Goal: Task Accomplishment & Management: Use online tool/utility

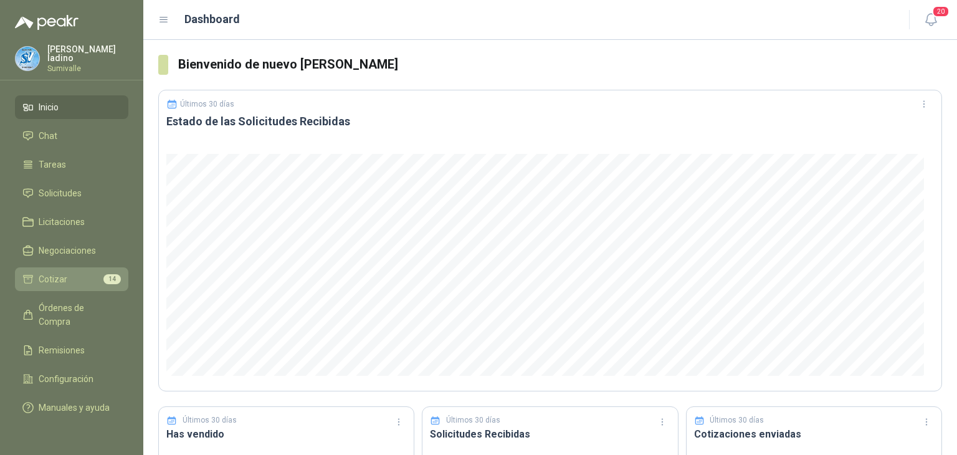
click at [95, 267] on link "Cotizar 14" at bounding box center [71, 279] width 113 height 24
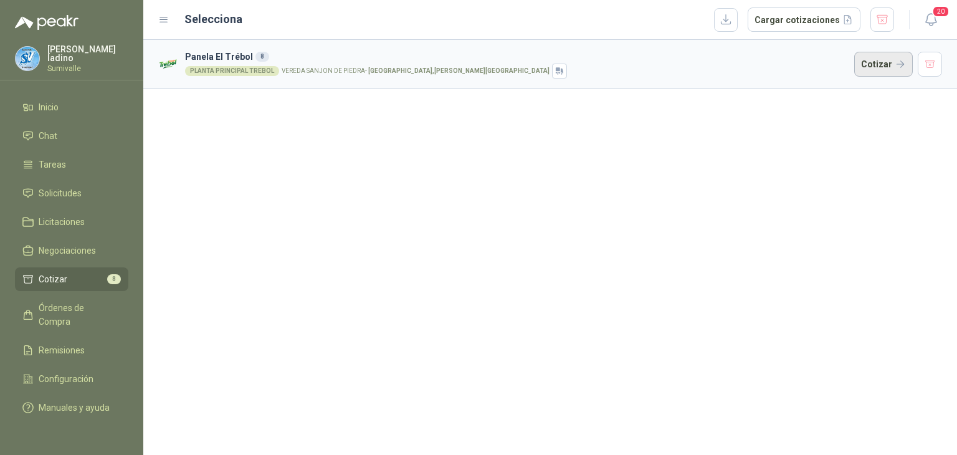
click at [875, 67] on button "Cotizar" at bounding box center [883, 64] width 59 height 25
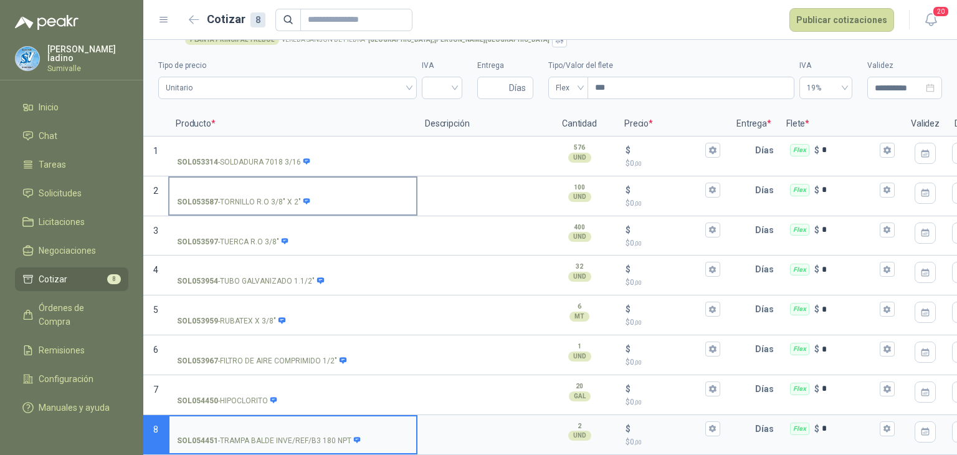
scroll to position [37, 0]
click at [429, 78] on input "search" at bounding box center [442, 86] width 26 height 19
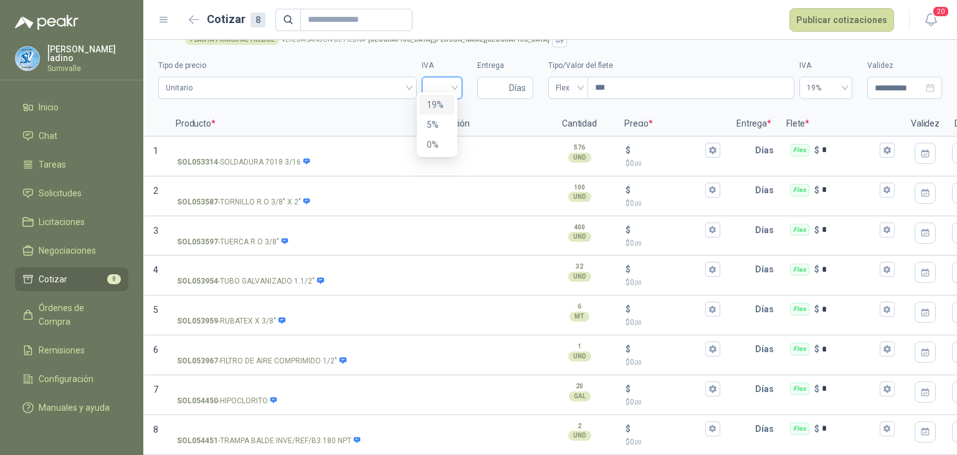
drag, startPoint x: 438, startPoint y: 103, endPoint x: 467, endPoint y: 93, distance: 30.3
click at [438, 102] on div "19%" at bounding box center [437, 105] width 21 height 14
click at [489, 78] on input "Entrega" at bounding box center [496, 87] width 22 height 21
type input "*"
click at [557, 78] on span "Flex" at bounding box center [568, 87] width 25 height 19
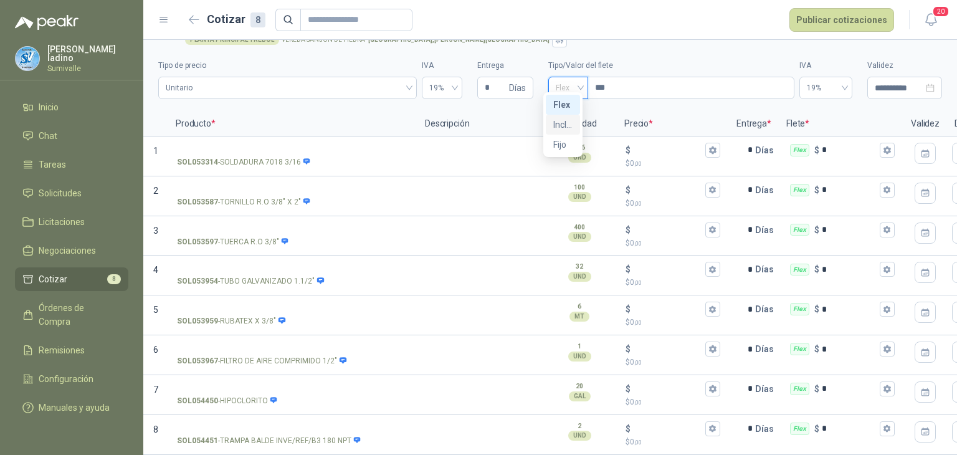
click at [564, 123] on div "Incluido" at bounding box center [562, 125] width 19 height 14
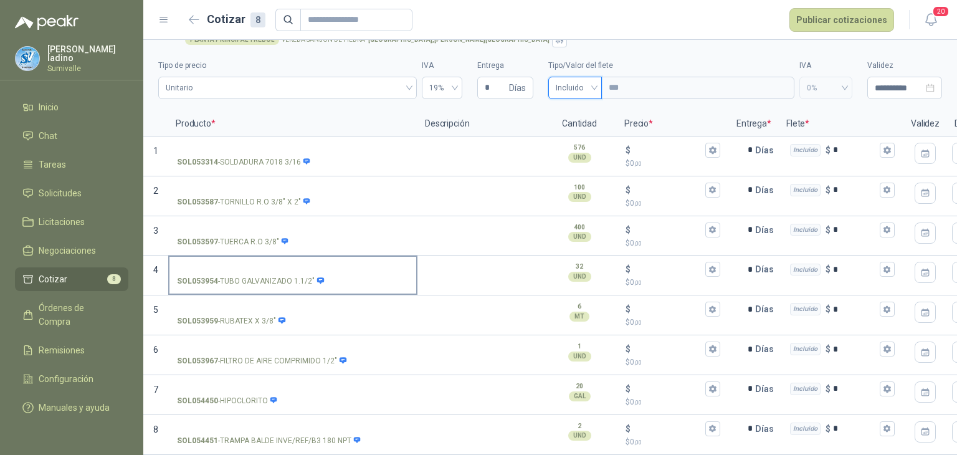
click at [247, 257] on label "SOL053954 - TUBO GALVANIZADO 1.1/2"" at bounding box center [292, 274] width 247 height 35
click at [247, 265] on input "SOL053954 - TUBO GALVANIZADO 1.1/2"" at bounding box center [293, 269] width 232 height 9
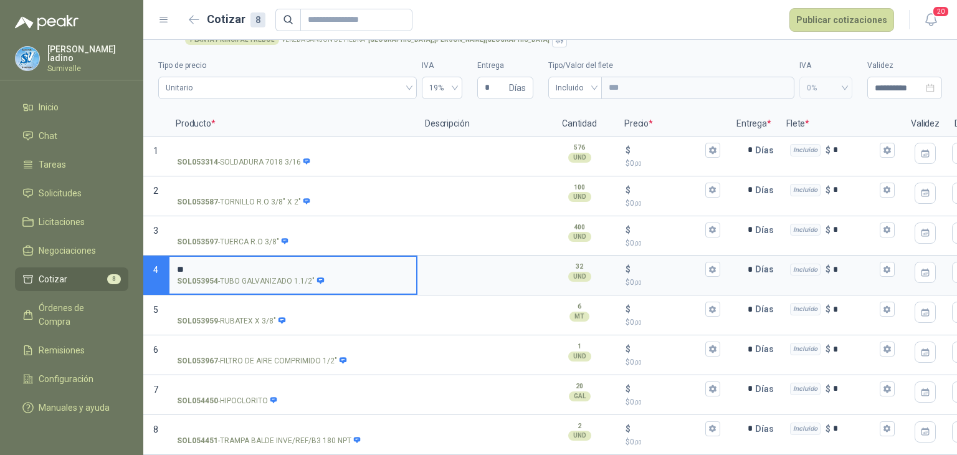
type input "*"
type input "**********"
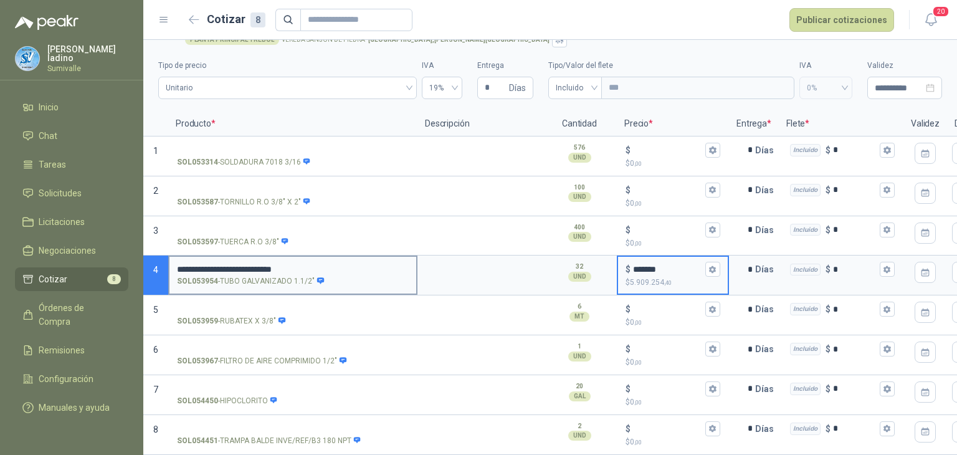
type input "*******"
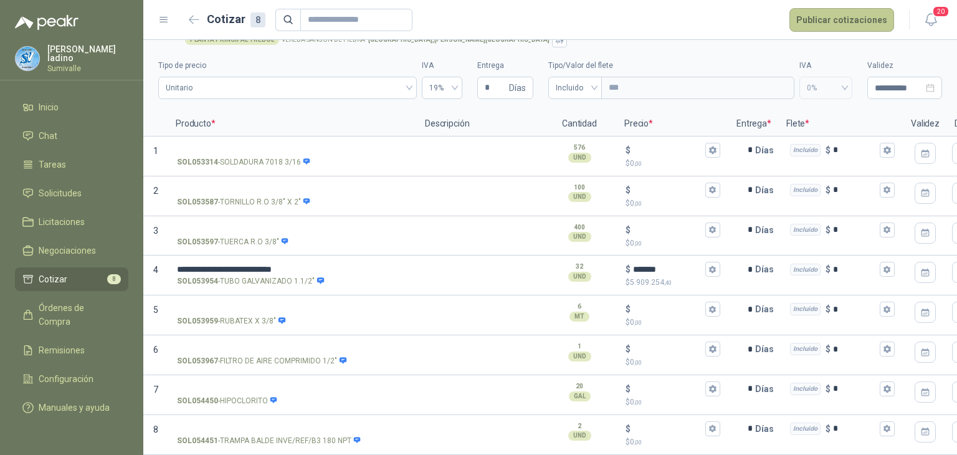
click at [812, 13] on button "Publicar cotizaciones" at bounding box center [841, 20] width 105 height 24
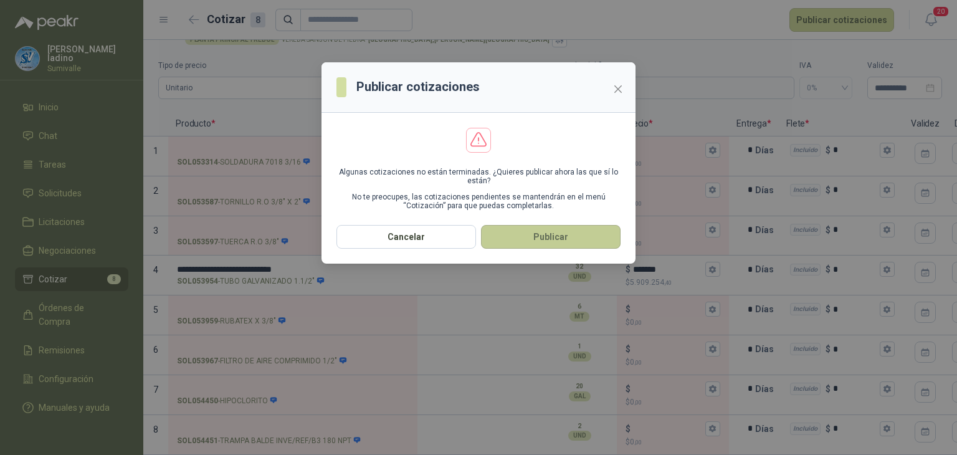
click at [567, 242] on button "Publicar" at bounding box center [551, 237] width 140 height 24
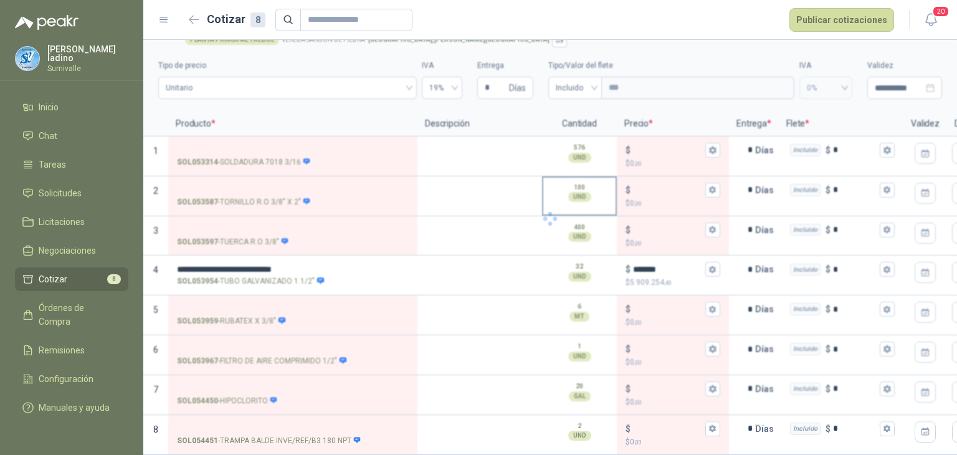
scroll to position [0, 0]
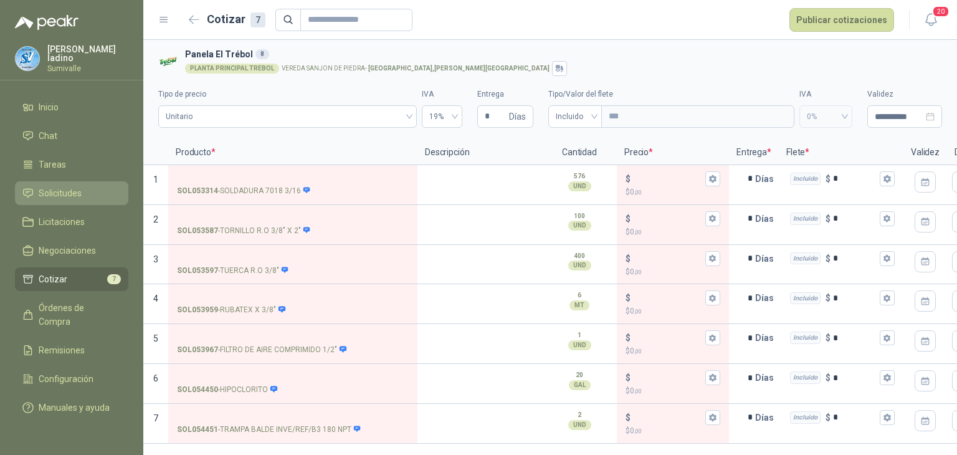
click at [58, 193] on span "Solicitudes" at bounding box center [60, 193] width 43 height 14
